Goal: Book appointment/travel/reservation

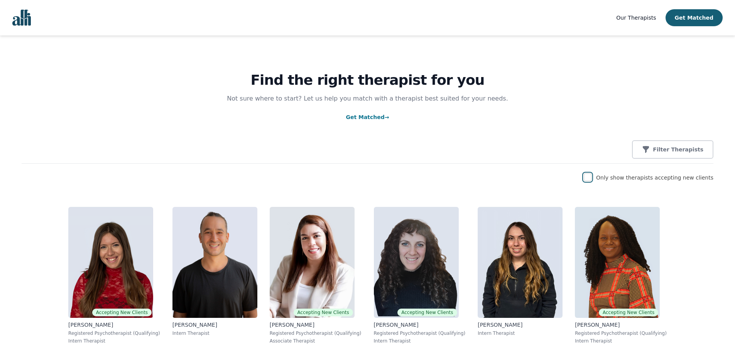
click at [591, 181] on input "checkbox" at bounding box center [587, 178] width 8 height 8
checkbox input "true"
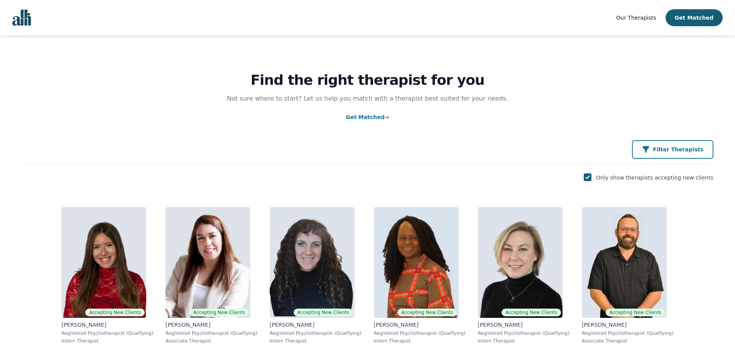
click at [674, 151] on p "Filter Therapists" at bounding box center [677, 150] width 51 height 8
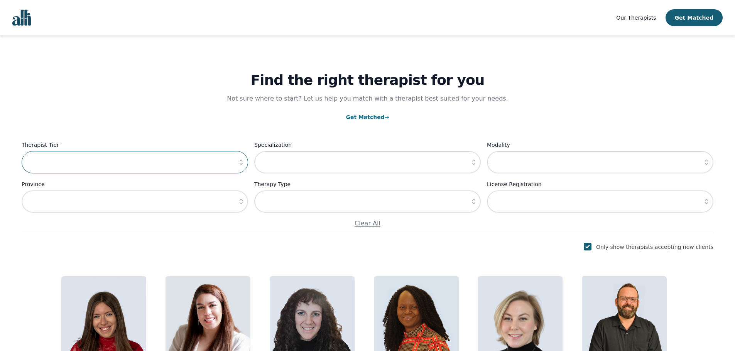
click at [179, 165] on input "text" at bounding box center [135, 162] width 226 height 22
click at [241, 165] on icon "button" at bounding box center [240, 162] width 3 height 5
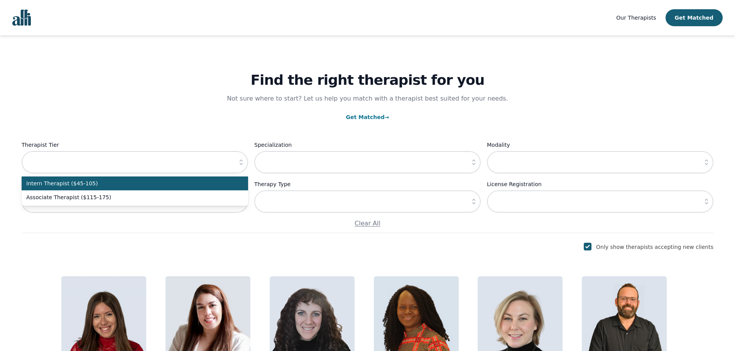
click at [107, 182] on span "Intern Therapist ($45-105)" at bounding box center [130, 184] width 208 height 8
type input "Intern Therapist ($45-105)"
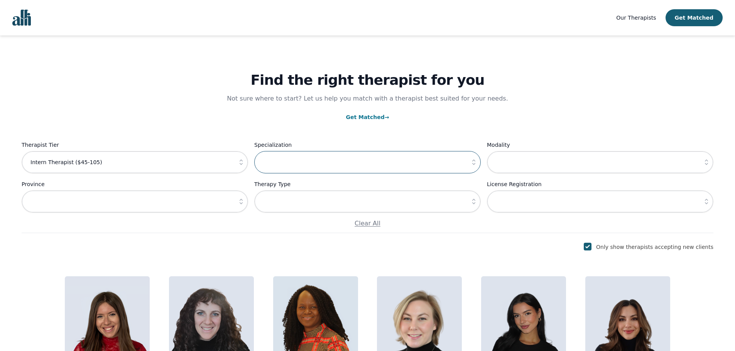
click at [308, 160] on input "text" at bounding box center [367, 162] width 226 height 22
click at [475, 165] on icon "button" at bounding box center [474, 162] width 8 height 8
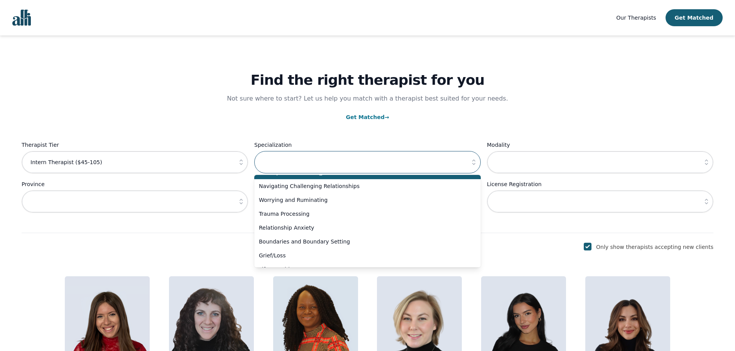
scroll to position [39, 0]
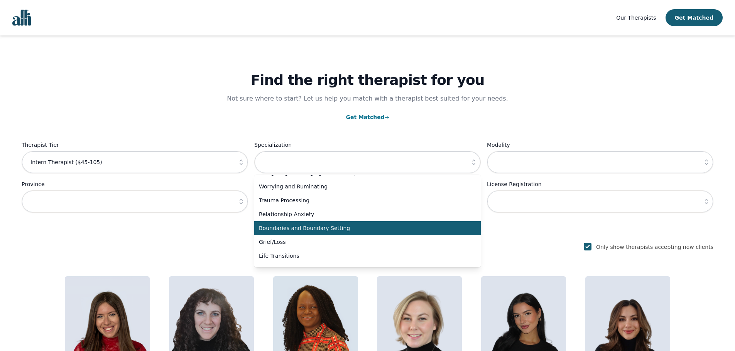
click at [321, 232] on span "Boundaries and Boundary Setting" at bounding box center [363, 228] width 208 height 8
type input "Boundaries and Boundary Setting"
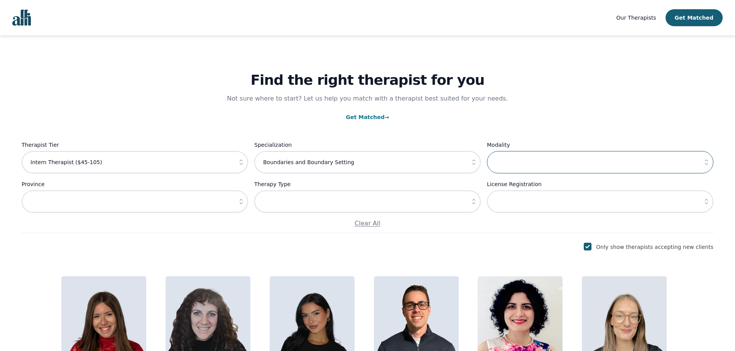
click at [568, 168] on input "text" at bounding box center [600, 162] width 226 height 22
click at [707, 165] on icon "button" at bounding box center [706, 162] width 8 height 8
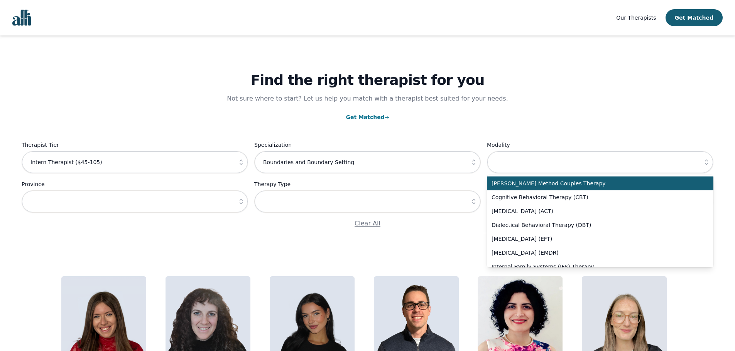
click at [630, 104] on div "Find the right therapist for you Not sure where to start? Let us help you match…" at bounding box center [367, 134] width 691 height 198
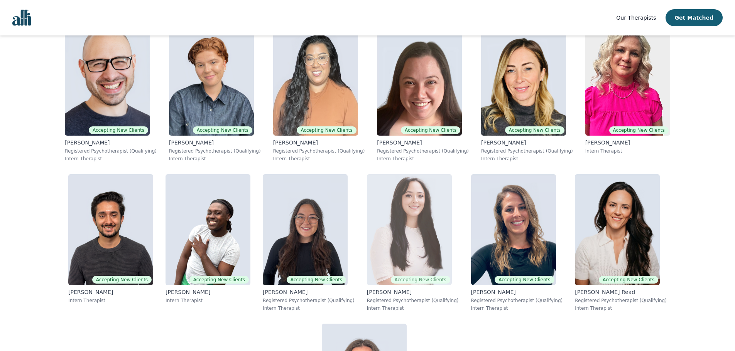
scroll to position [405, 0]
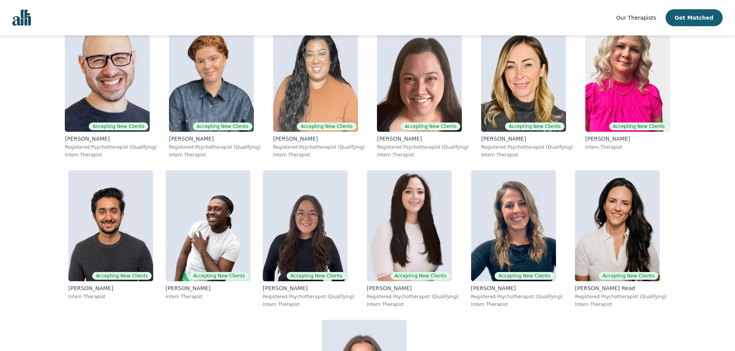
click at [46, 199] on div "Accepting New Clients Alisha Levine Registered Psychotherapist (Qualifying) Int…" at bounding box center [367, 160] width 691 height 591
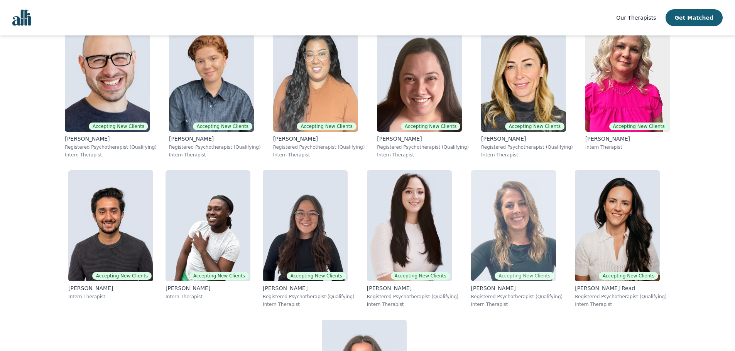
click at [471, 230] on img at bounding box center [513, 225] width 85 height 111
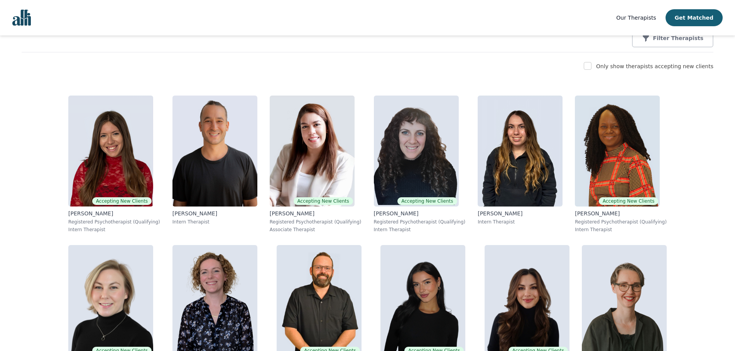
scroll to position [111, 0]
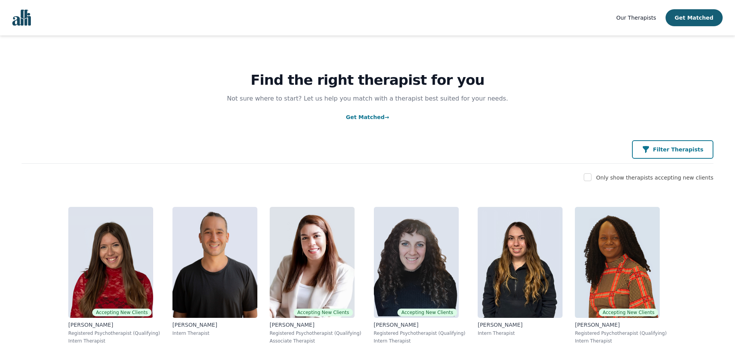
click at [697, 149] on p "Filter Therapists" at bounding box center [677, 150] width 51 height 8
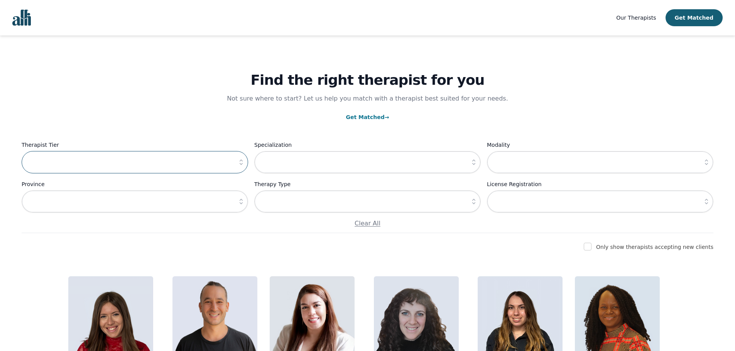
click at [230, 166] on input "text" at bounding box center [135, 162] width 226 height 22
click at [239, 163] on icon "button" at bounding box center [241, 162] width 8 height 8
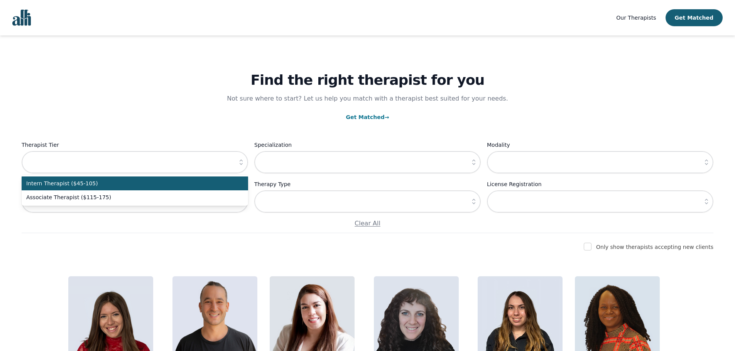
click at [150, 184] on span "Intern Therapist ($45-105)" at bounding box center [130, 184] width 208 height 8
type input "Intern Therapist ($45-105)"
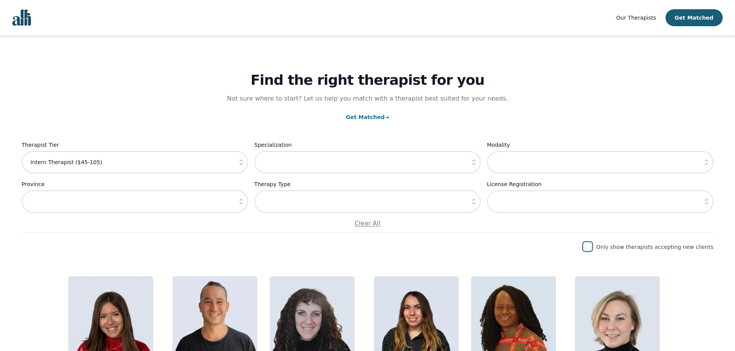
click at [591, 246] on input "checkbox" at bounding box center [587, 247] width 8 height 8
checkbox input "true"
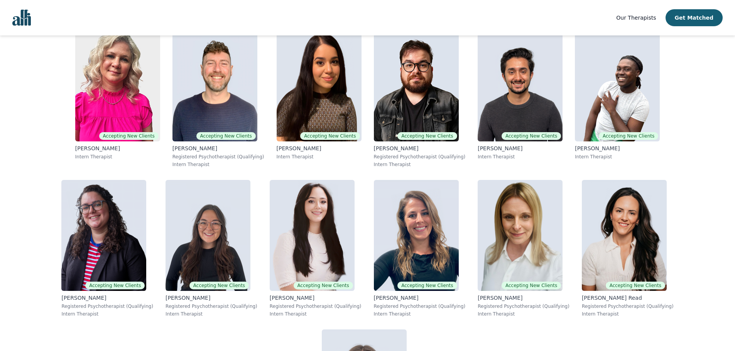
scroll to position [854, 0]
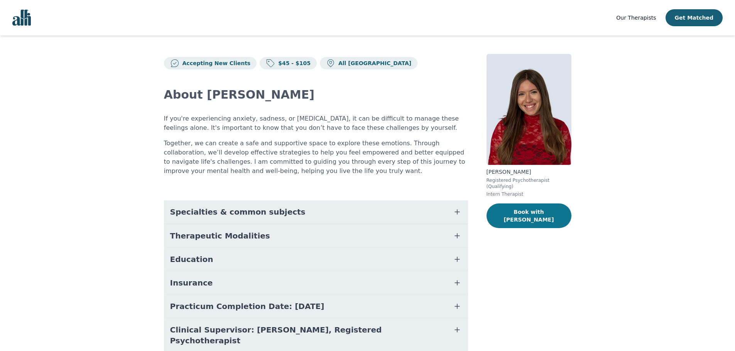
click at [535, 209] on button "Book with Alisha" at bounding box center [528, 216] width 85 height 25
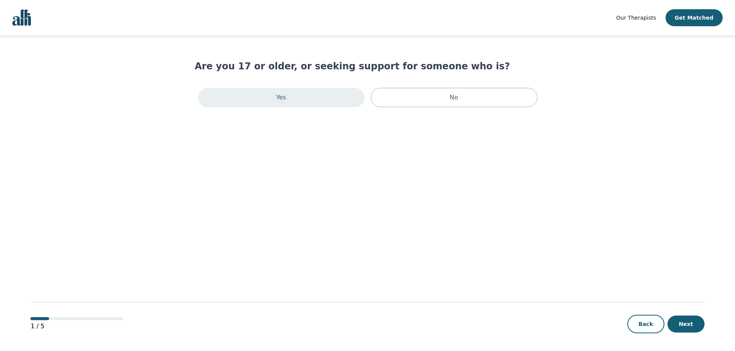
click at [328, 98] on div "Yes" at bounding box center [281, 97] width 167 height 19
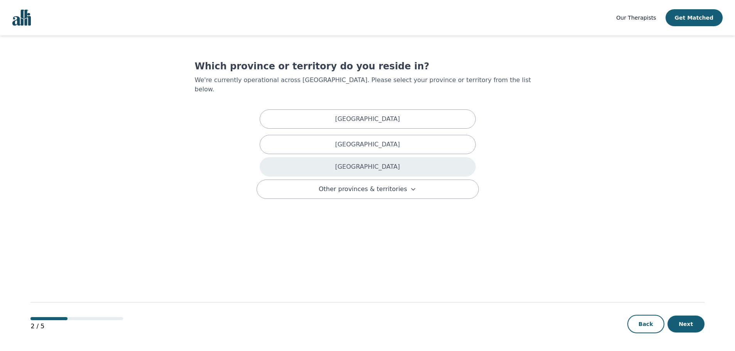
click at [381, 158] on div "Ontario" at bounding box center [368, 166] width 216 height 19
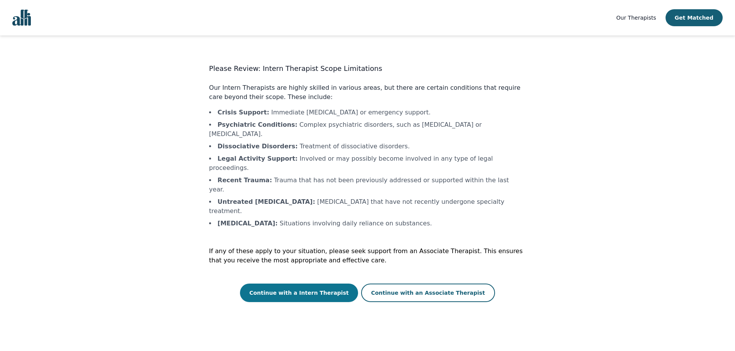
click at [337, 284] on button "Continue with a Intern Therapist" at bounding box center [299, 293] width 118 height 19
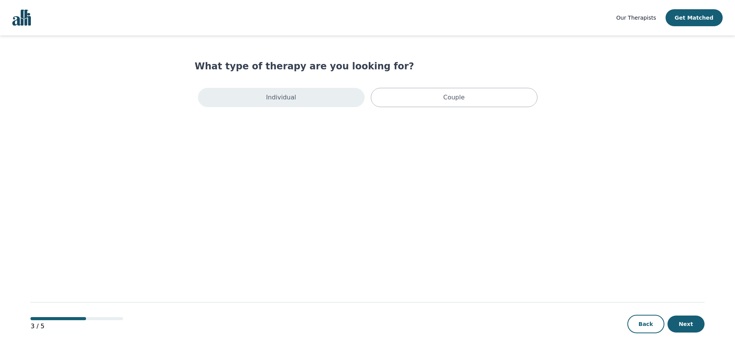
click at [314, 104] on div "Individual" at bounding box center [281, 97] width 167 height 19
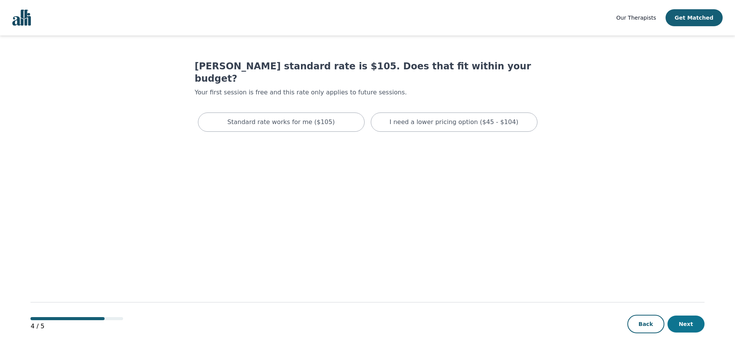
click at [687, 327] on button "Next" at bounding box center [685, 324] width 37 height 17
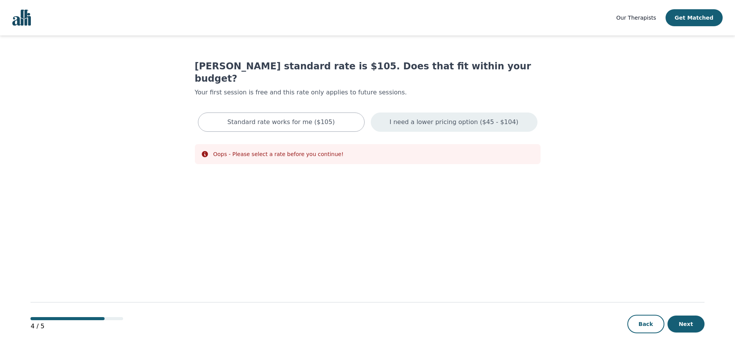
click at [474, 118] on p "I need a lower pricing option ($45 - $104)" at bounding box center [453, 122] width 129 height 9
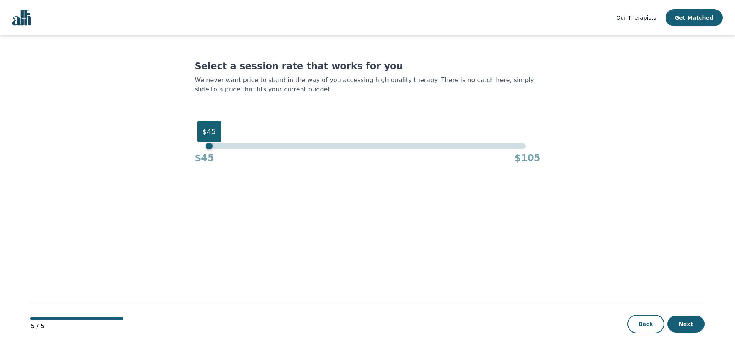
drag, startPoint x: 517, startPoint y: 146, endPoint x: 171, endPoint y: 136, distance: 346.4
click at [172, 136] on main "Select a session rate that works for you We never want price to stand in the wa…" at bounding box center [366, 193] width 673 height 317
click at [687, 320] on button "Next" at bounding box center [685, 324] width 37 height 17
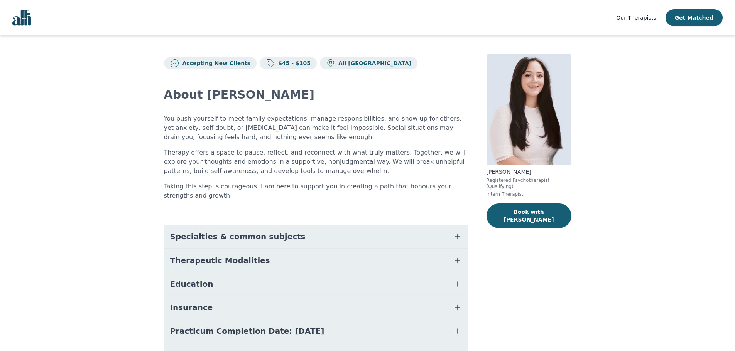
click at [271, 234] on span "Specialties & common subjects" at bounding box center [237, 236] width 135 height 11
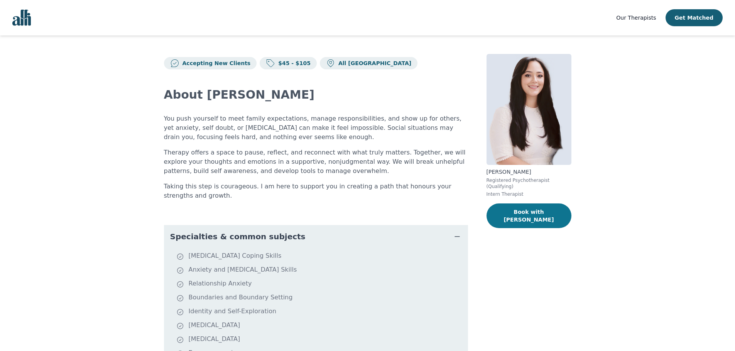
click at [534, 205] on button "Book with Gloria" at bounding box center [528, 216] width 85 height 25
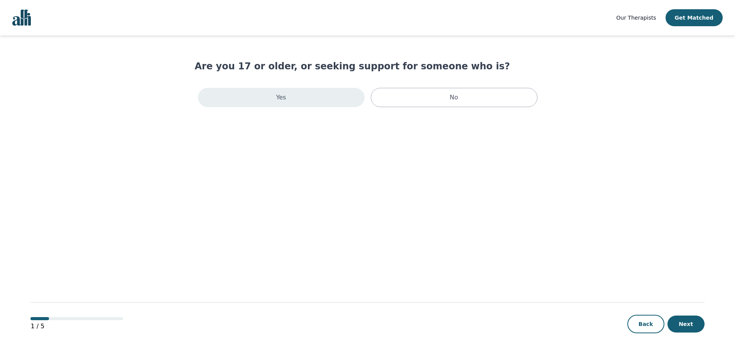
click at [259, 93] on div "Yes" at bounding box center [281, 97] width 167 height 19
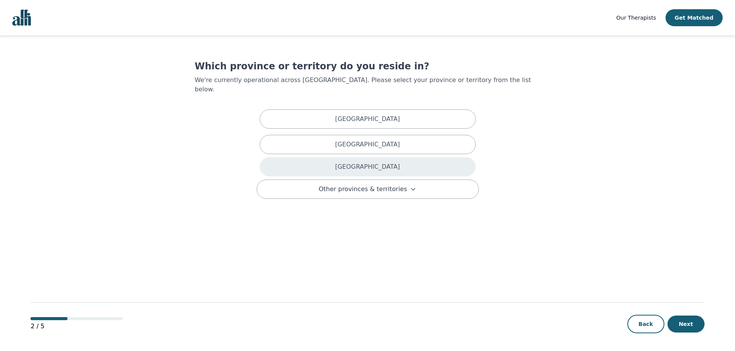
click at [361, 162] on p "Ontario" at bounding box center [367, 166] width 65 height 9
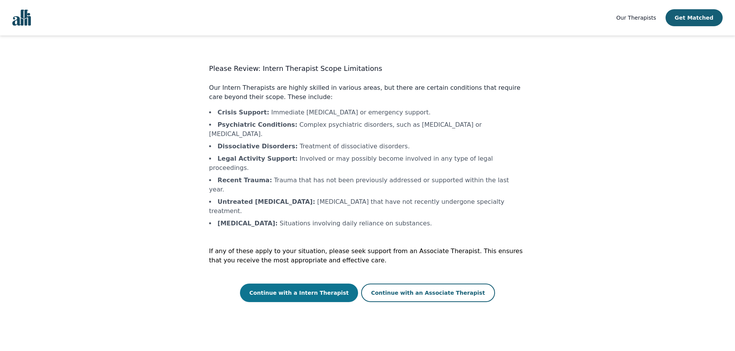
click at [324, 284] on button "Continue with a Intern Therapist" at bounding box center [299, 293] width 118 height 19
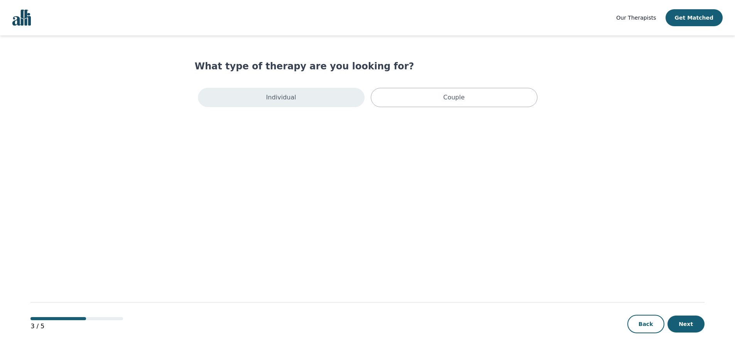
click at [293, 96] on p "Individual" at bounding box center [281, 97] width 30 height 9
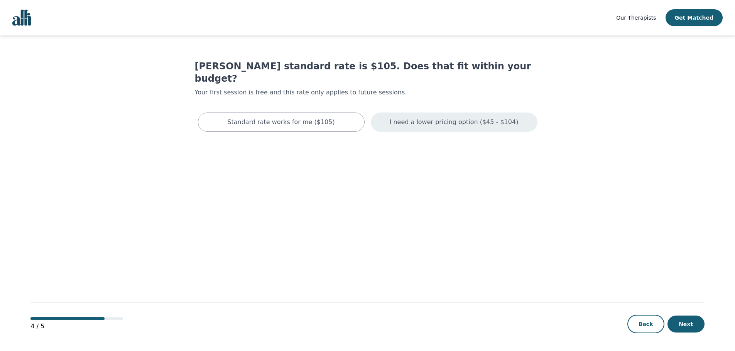
click at [428, 118] on p "I need a lower pricing option ($45 - $104)" at bounding box center [453, 122] width 129 height 9
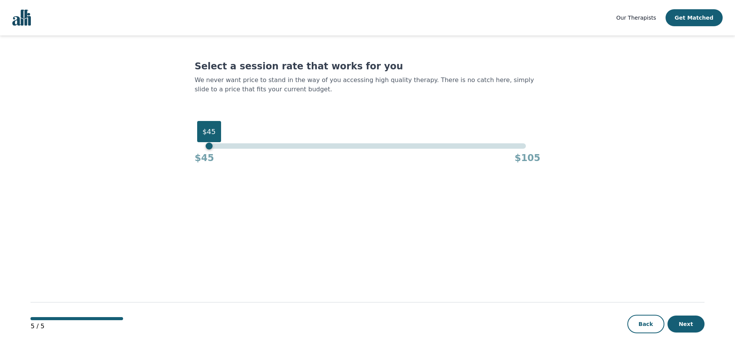
drag, startPoint x: 522, startPoint y: 148, endPoint x: 96, endPoint y: 151, distance: 425.3
click at [96, 151] on main "Select a session rate that works for you We never want price to stand in the wa…" at bounding box center [366, 193] width 673 height 317
click at [683, 322] on button "Next" at bounding box center [685, 324] width 37 height 17
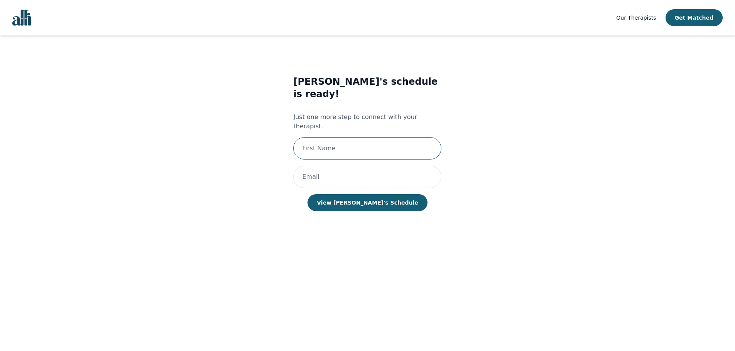
click at [356, 137] on input "text" at bounding box center [367, 148] width 148 height 22
type input "Aditya"
type input "aditya.che88@gmail.com"
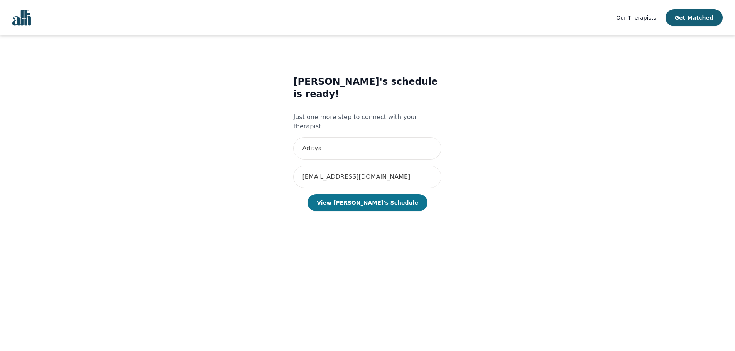
click at [367, 194] on button "View Gloria's Schedule" at bounding box center [367, 202] width 120 height 17
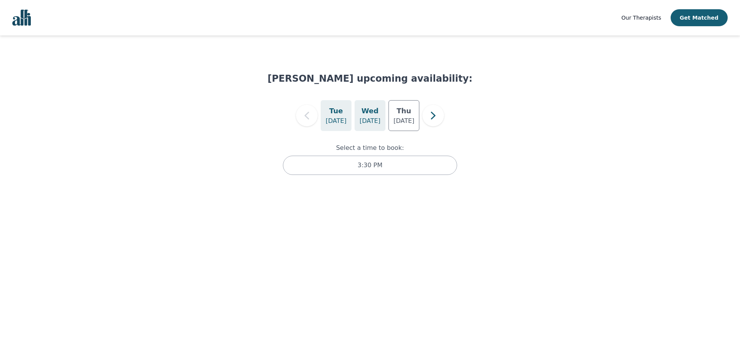
click at [376, 116] on p "Sep 10" at bounding box center [370, 120] width 21 height 9
click at [342, 115] on div "Tue Sep 9" at bounding box center [336, 115] width 31 height 31
click at [372, 116] on h5 "Wed" at bounding box center [370, 111] width 17 height 11
click at [409, 121] on p "Sep 11" at bounding box center [404, 120] width 21 height 9
click at [339, 117] on p "Sep 9" at bounding box center [336, 120] width 21 height 9
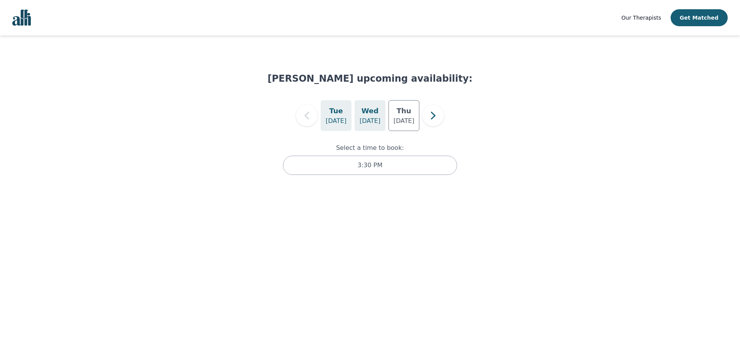
click at [374, 122] on p "Sep 10" at bounding box center [370, 120] width 21 height 9
click at [428, 117] on icon "button" at bounding box center [433, 115] width 15 height 15
click at [431, 117] on icon "button" at bounding box center [433, 115] width 15 height 15
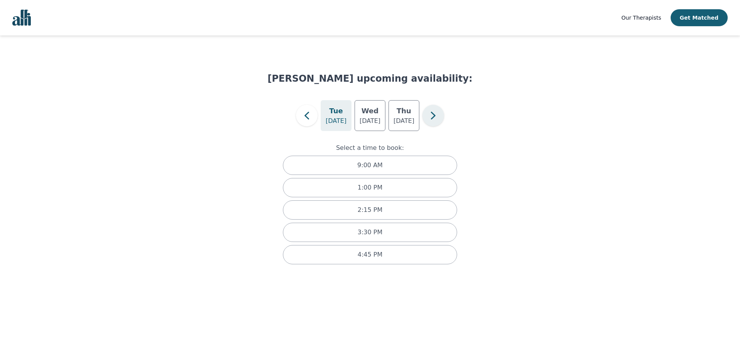
click at [431, 117] on icon "button" at bounding box center [433, 115] width 15 height 15
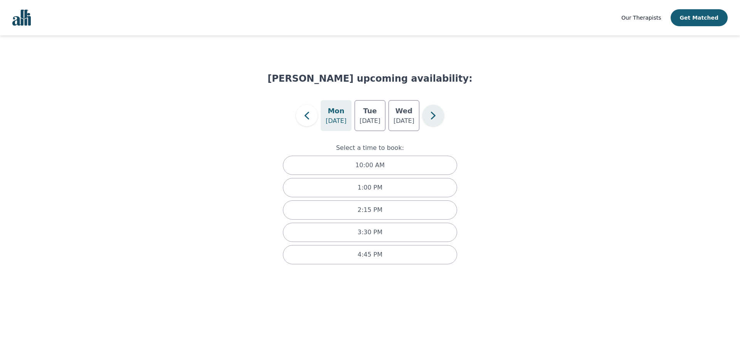
click at [431, 117] on icon "button" at bounding box center [433, 115] width 15 height 15
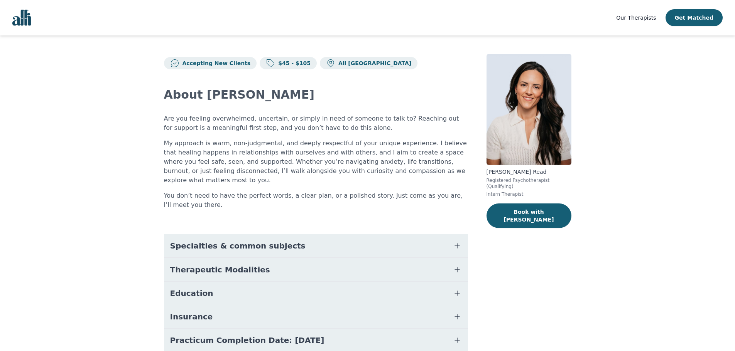
click at [332, 235] on button "Specialties & common subjects" at bounding box center [316, 245] width 304 height 23
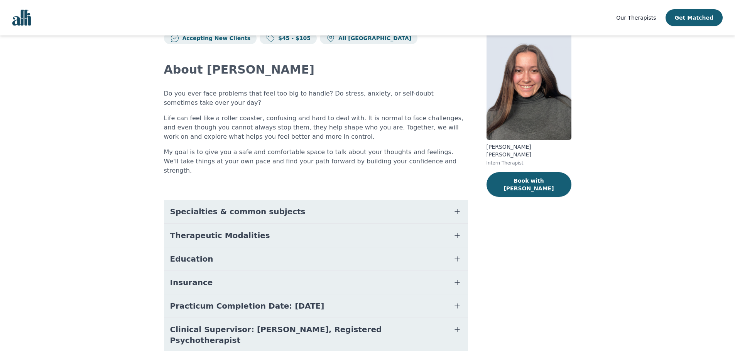
scroll to position [43, 0]
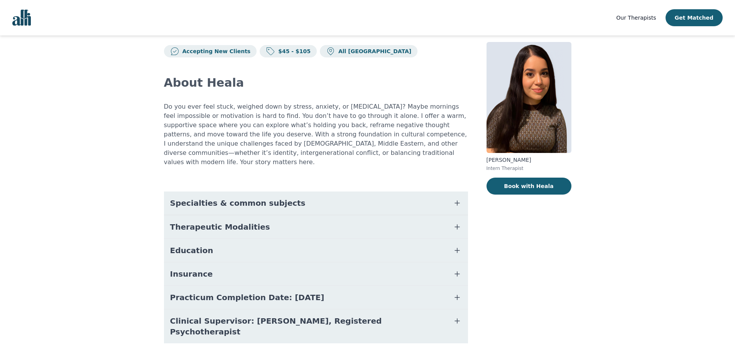
scroll to position [21, 0]
